Goal: Task Accomplishment & Management: Manage account settings

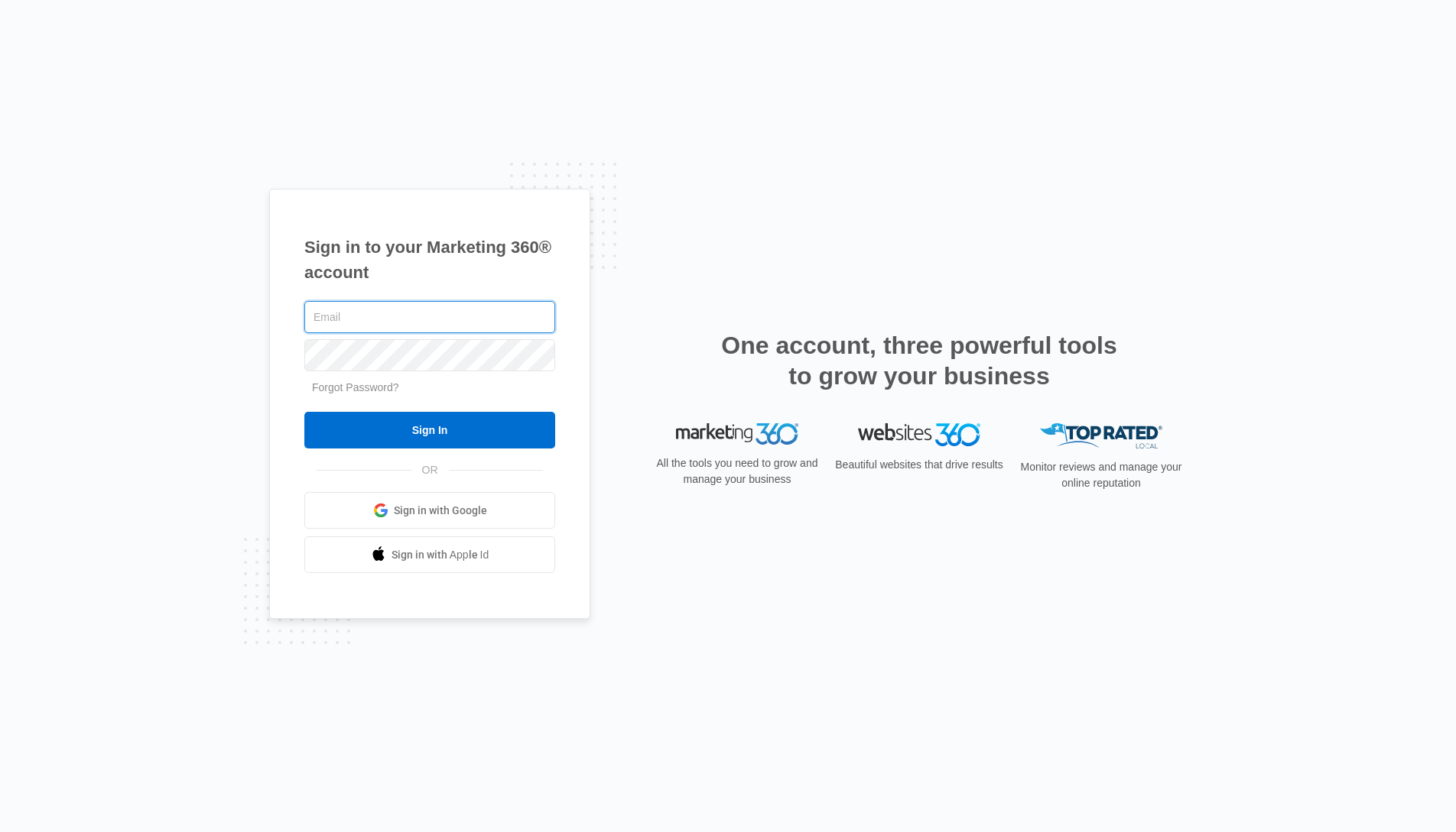
click at [350, 310] on input "text" at bounding box center [430, 317] width 251 height 32
type input "[PERSON_NAME][EMAIL_ADDRESS][PERSON_NAME][DOMAIN_NAME]"
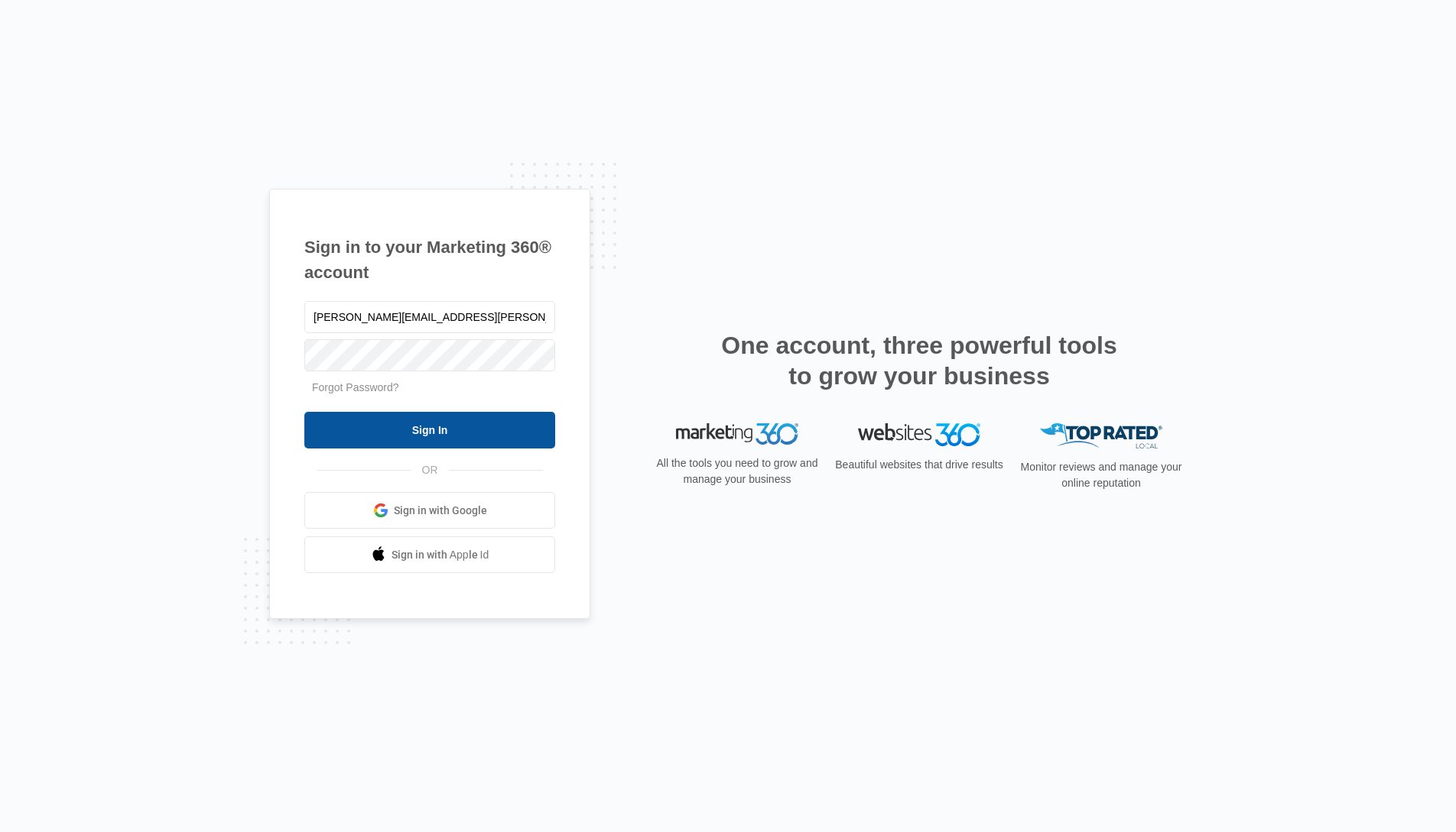
click at [445, 432] on input "Sign In" at bounding box center [430, 430] width 251 height 36
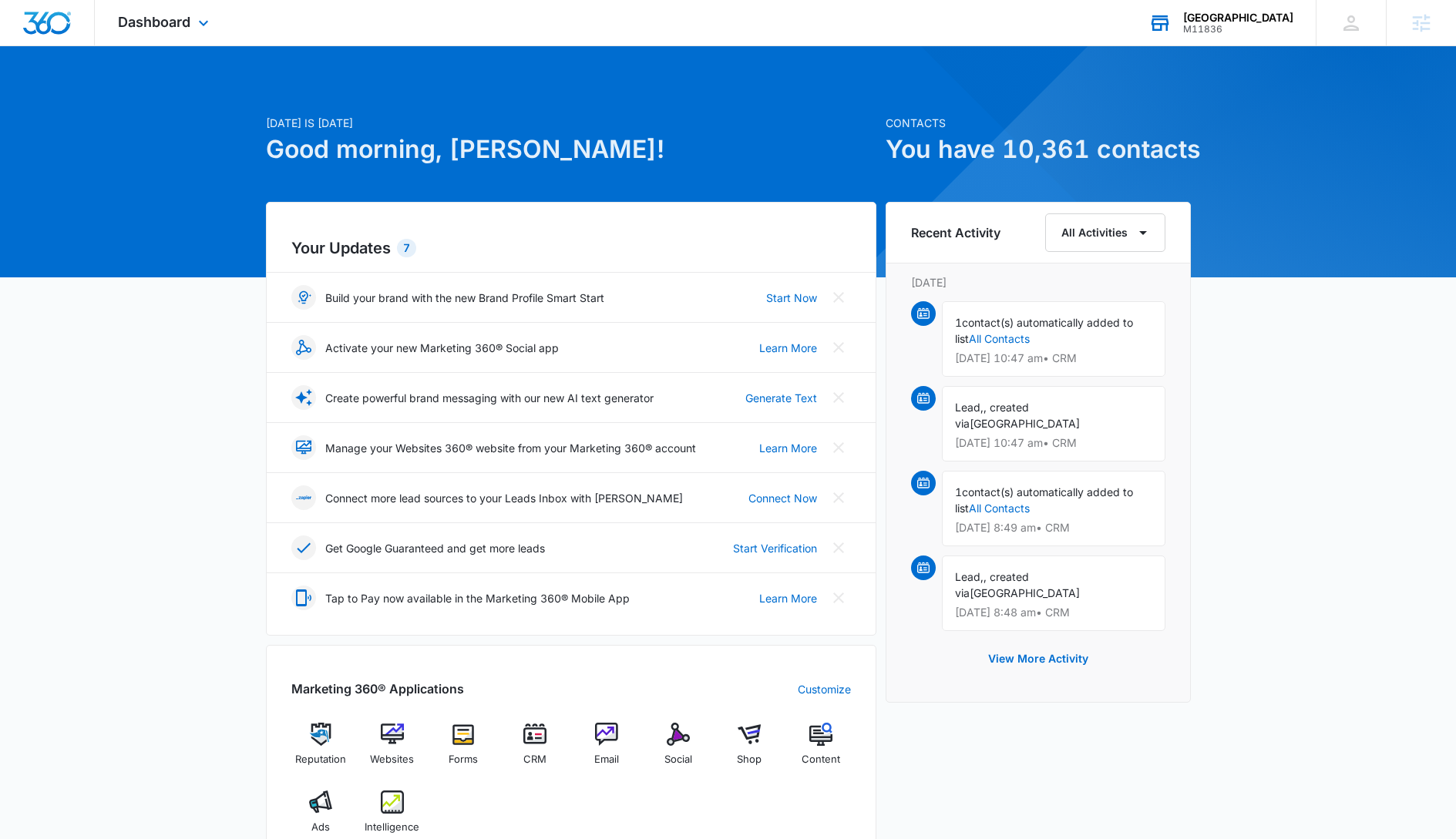
click at [1213, 18] on div "[GEOGRAPHIC_DATA]" at bounding box center [1238, 17] width 110 height 12
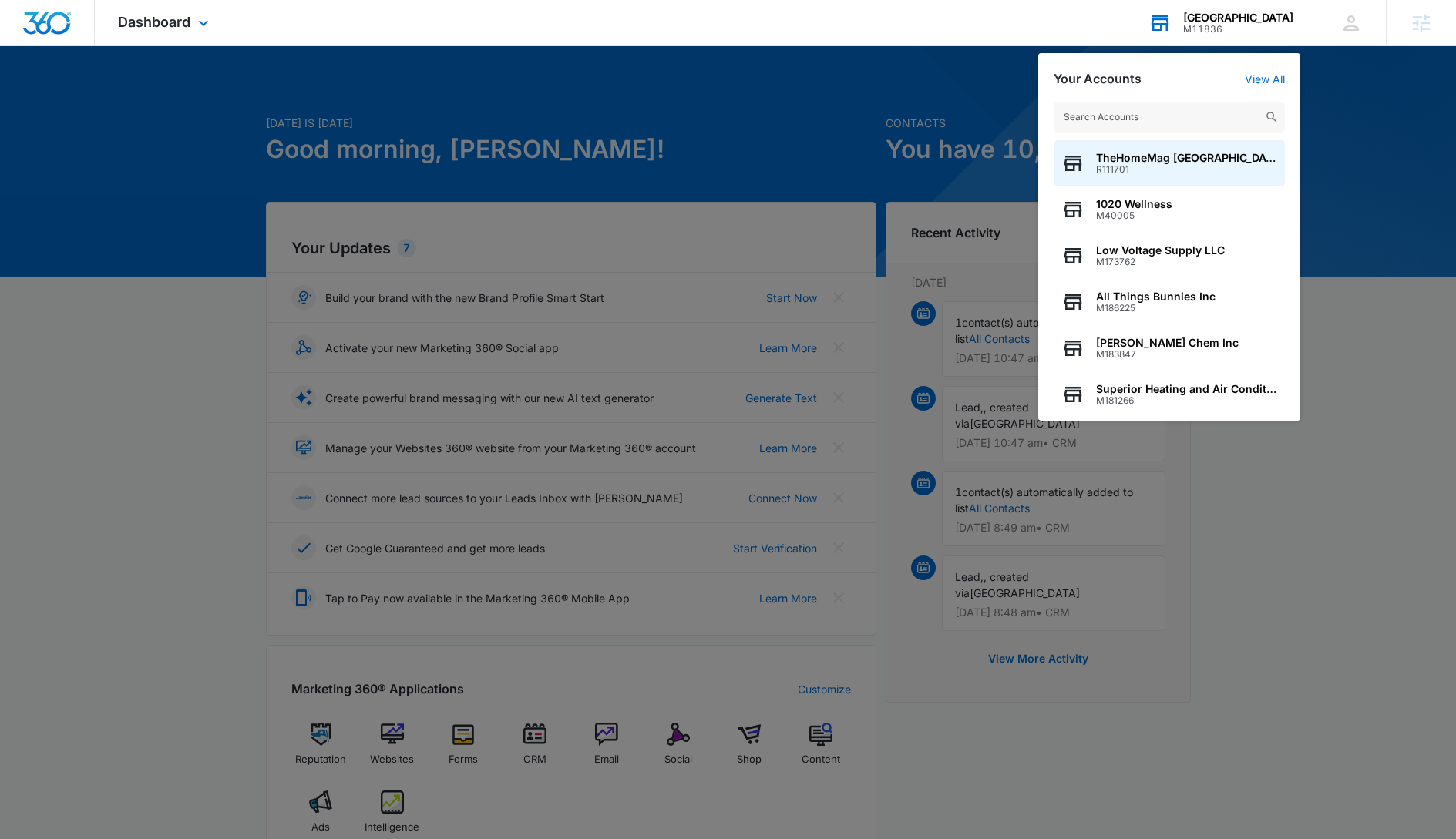
click at [1213, 26] on div "M11836" at bounding box center [1238, 28] width 110 height 10
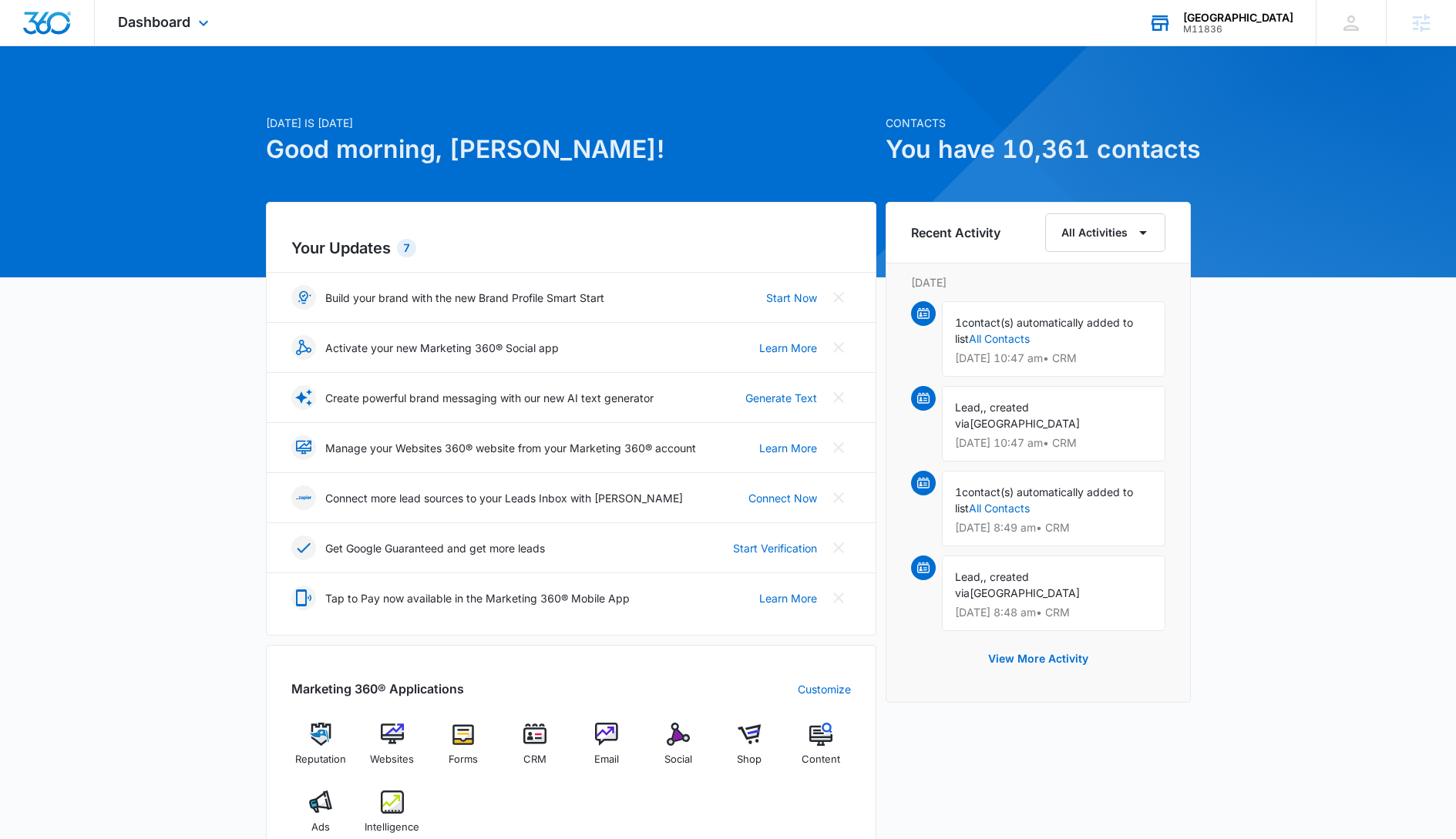
click at [1213, 24] on div "M11836" at bounding box center [1238, 28] width 110 height 10
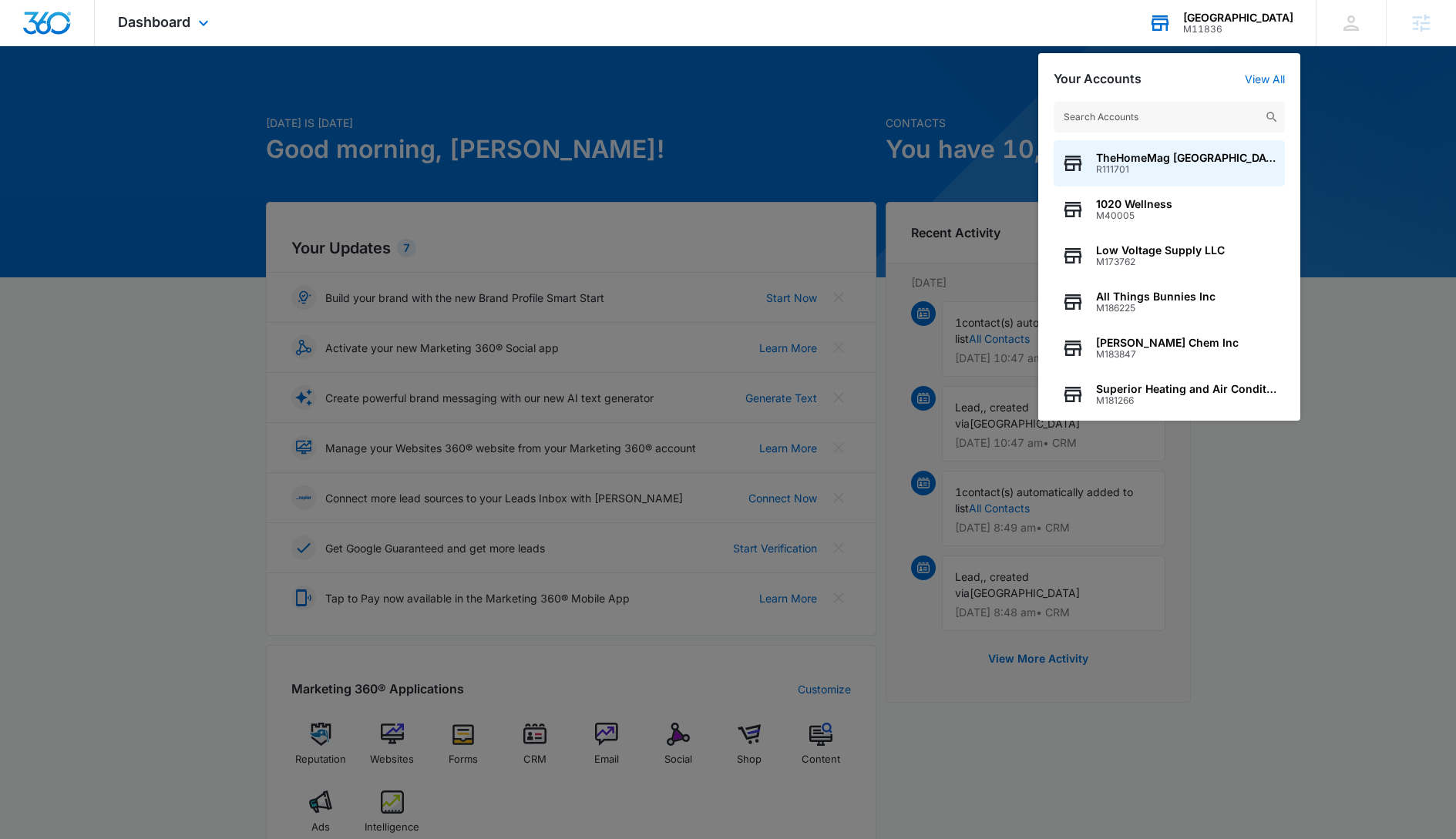
click at [1083, 124] on input "text" at bounding box center [1168, 117] width 231 height 31
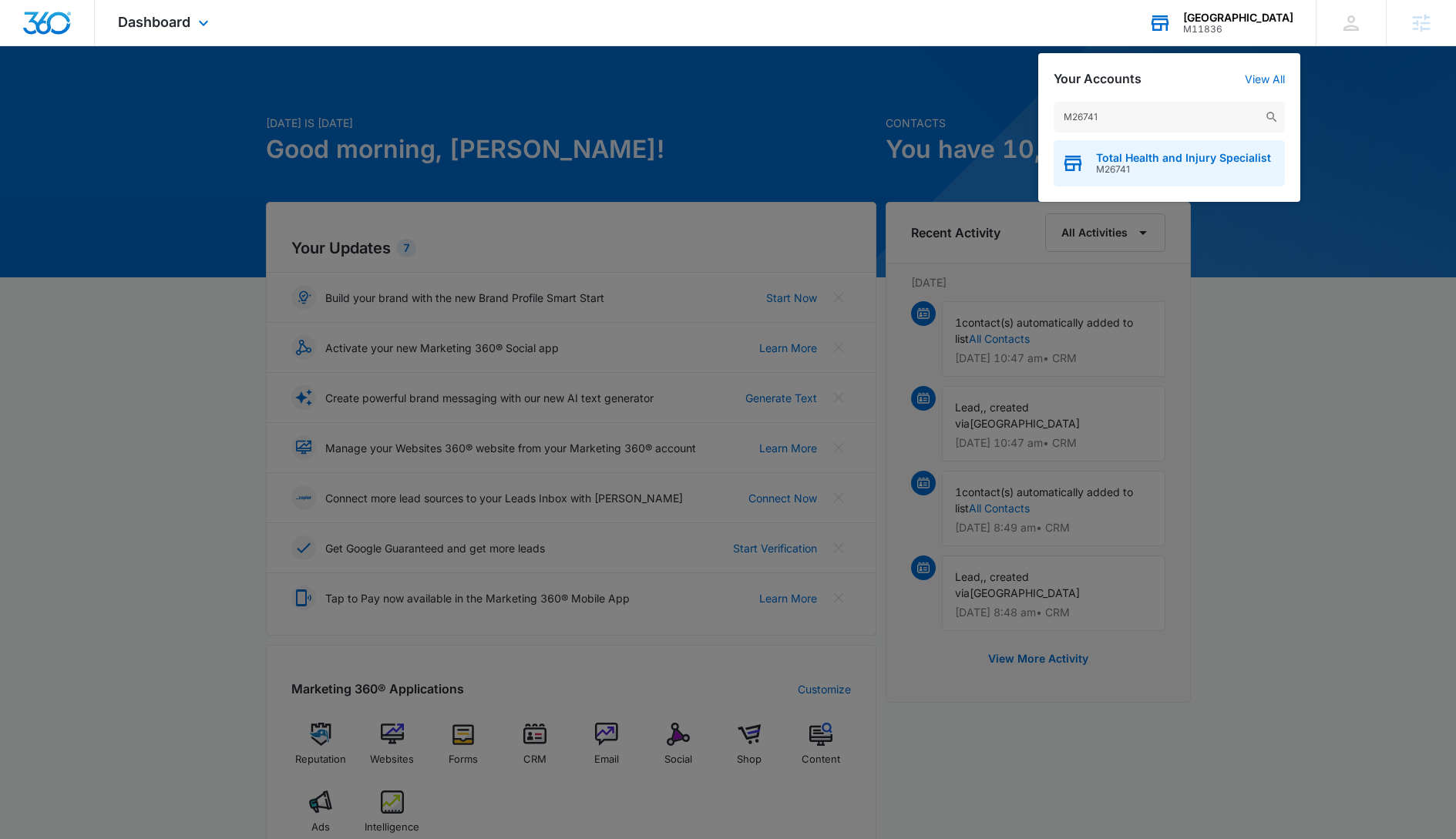
type input "M26741"
click at [1141, 159] on span "Total Health and Injury Specialist" at bounding box center [1182, 158] width 175 height 12
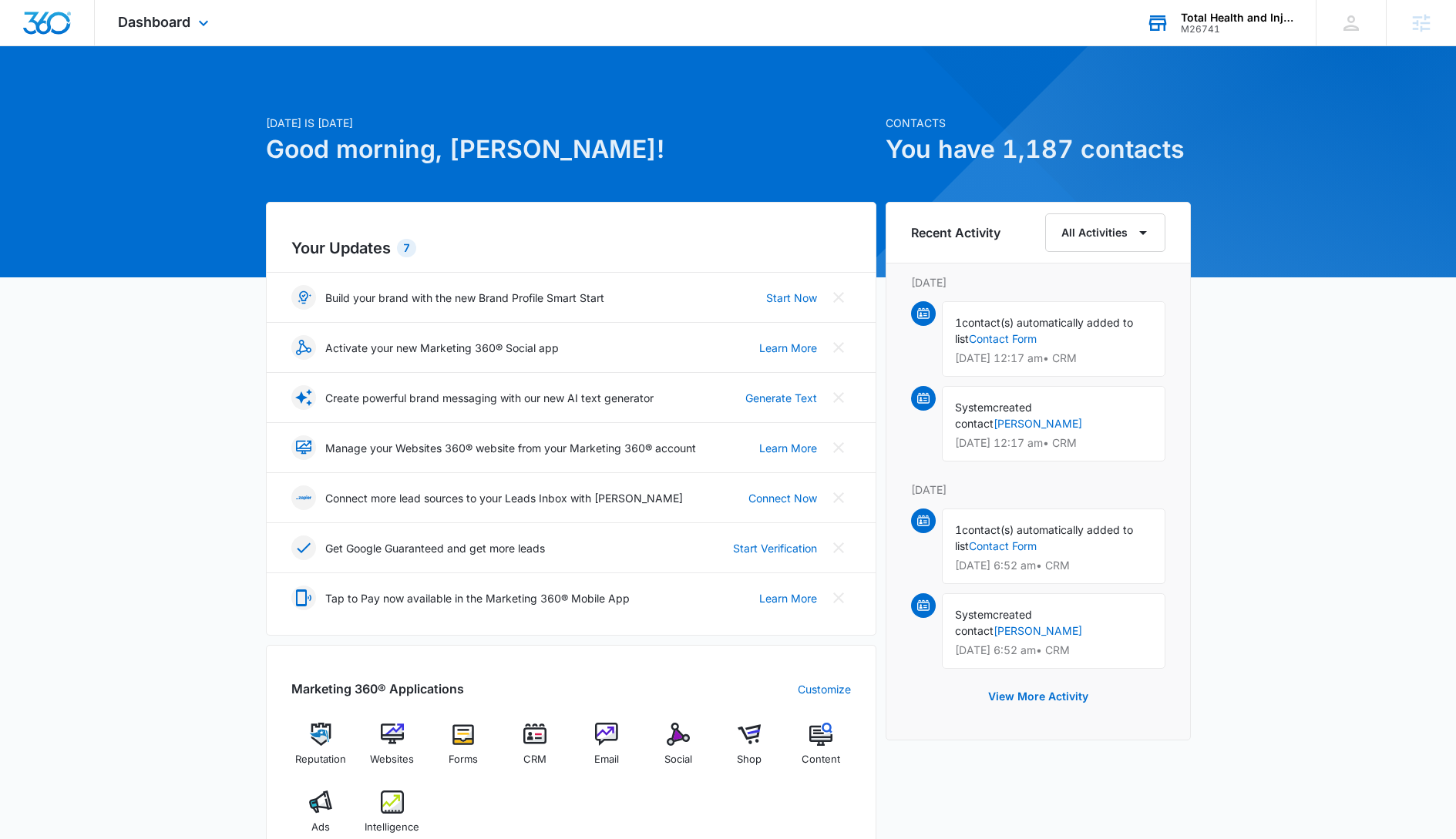
drag, startPoint x: 149, startPoint y: 18, endPoint x: 152, endPoint y: 31, distance: 13.3
click at [149, 18] on span "Dashboard" at bounding box center [154, 22] width 73 height 16
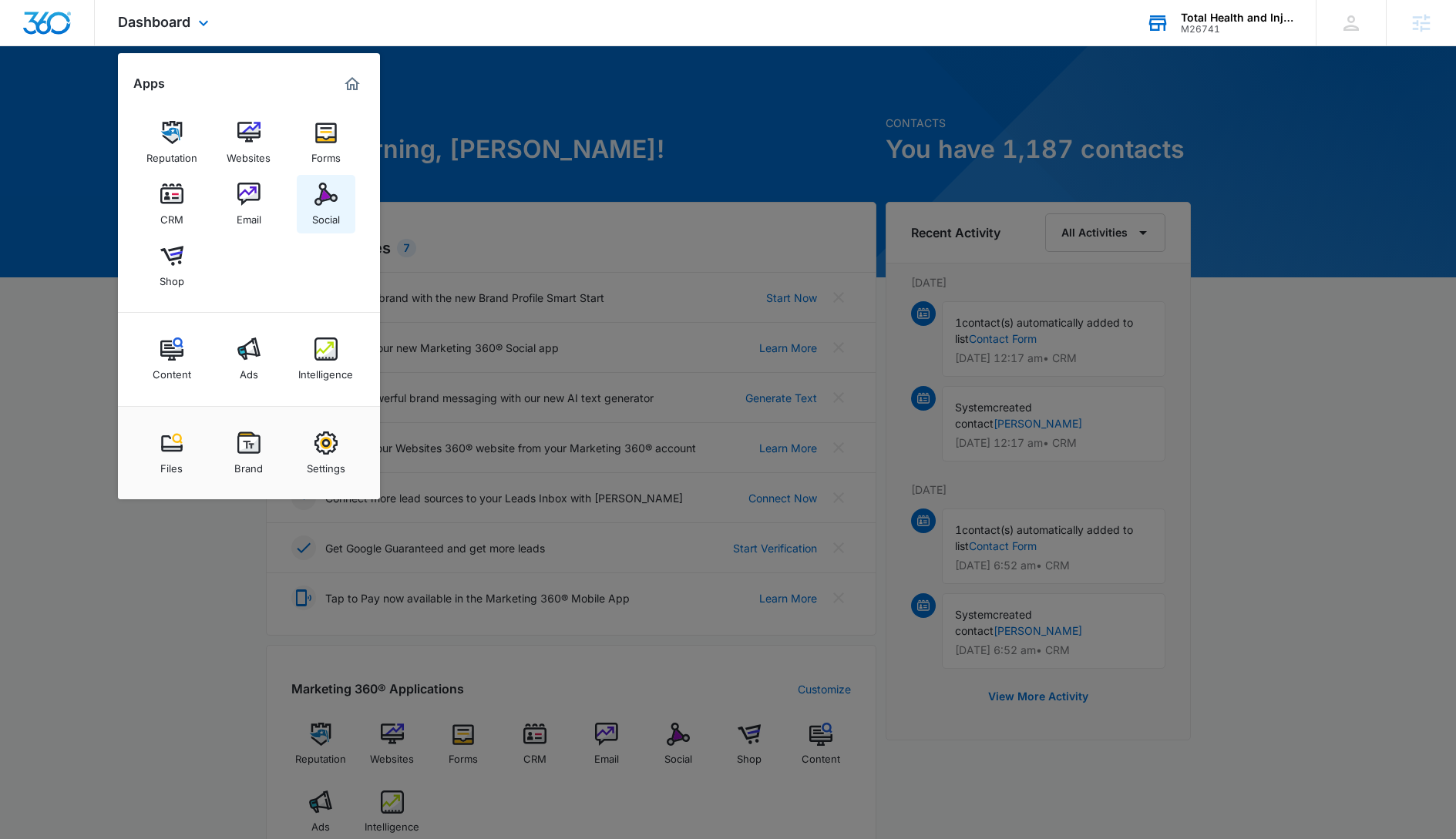
click at [314, 200] on img at bounding box center [326, 194] width 24 height 24
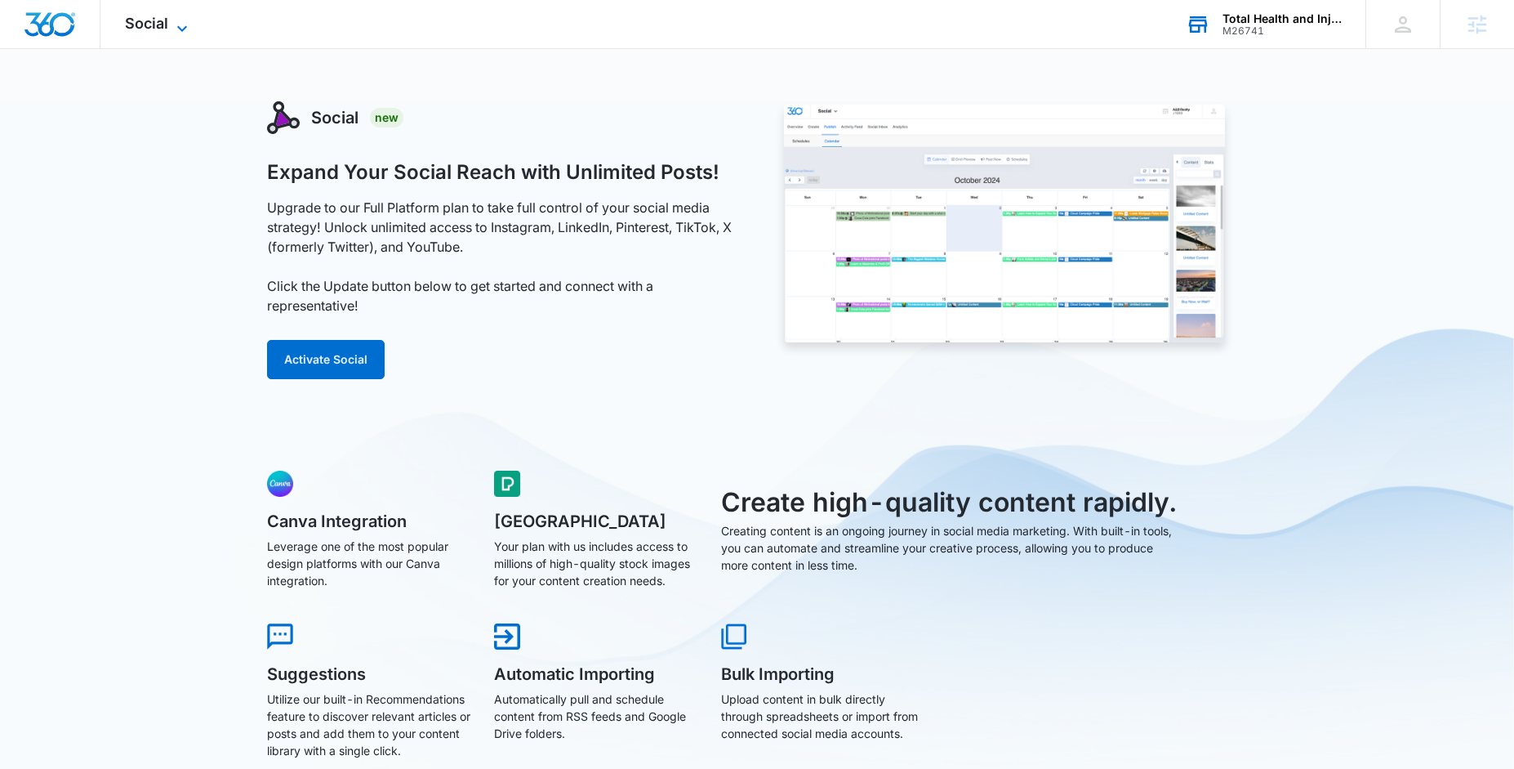
click at [174, 16] on div "Social Apps Reputation Websites Forms CRM Email Social Shop Content Ads Intelli…" at bounding box center [158, 24] width 116 height 48
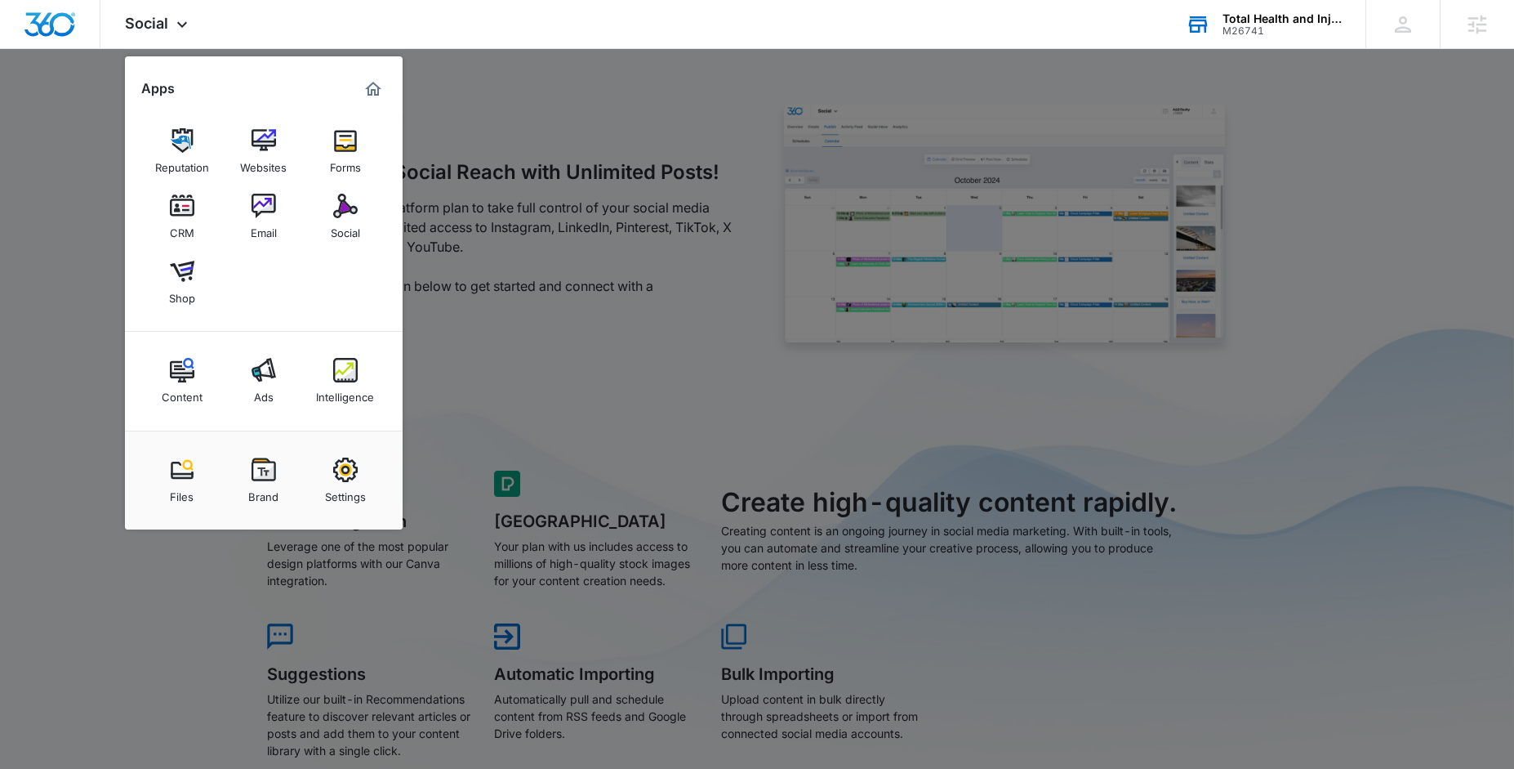
click at [574, 353] on div at bounding box center [757, 384] width 1514 height 769
